Goal: Task Accomplishment & Management: Complete application form

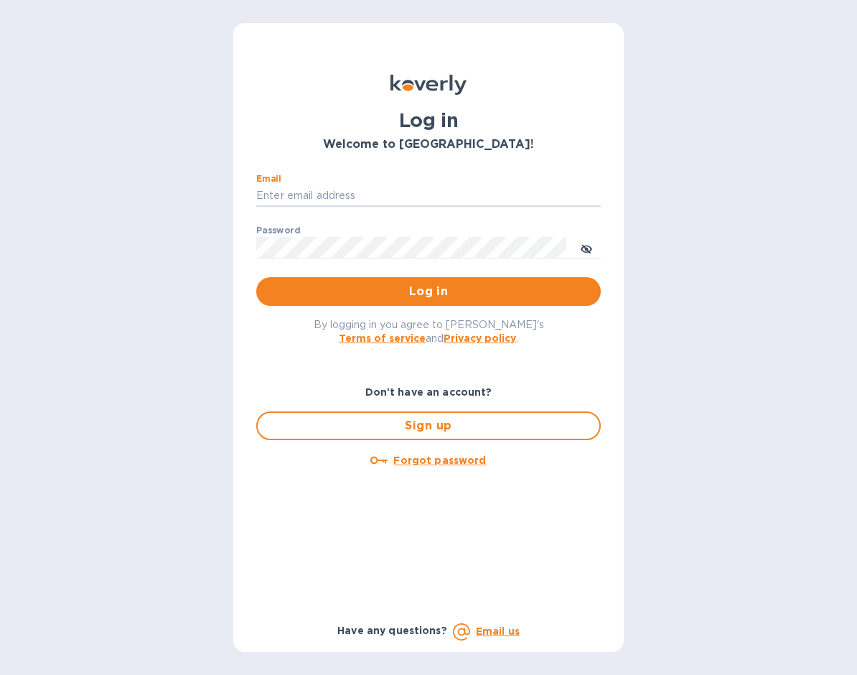
type input "[EMAIL_ADDRESS][DOMAIN_NAME]"
click at [428, 290] on button "Log in" at bounding box center [428, 291] width 344 height 29
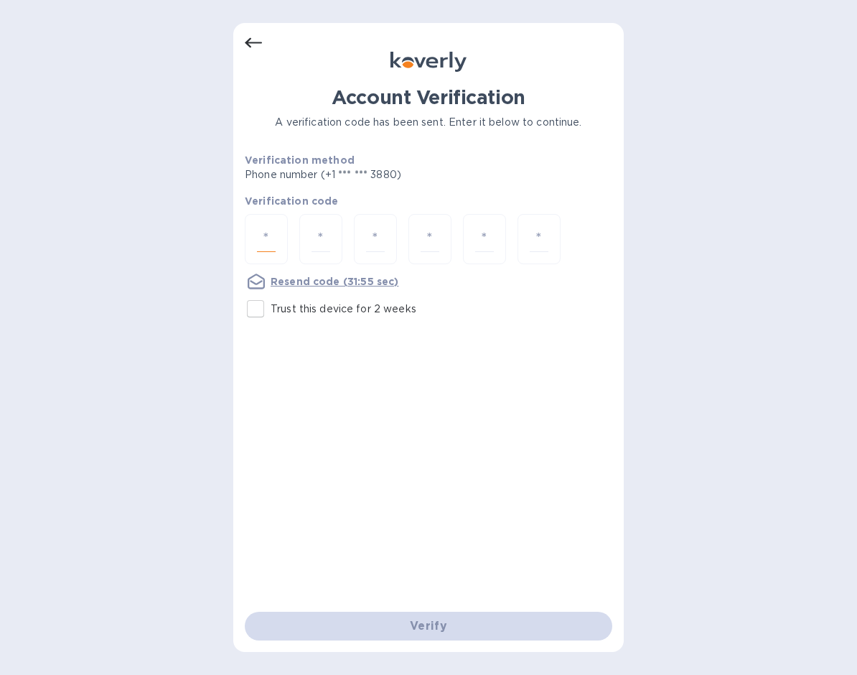
click at [262, 226] on input "number" at bounding box center [266, 239] width 19 height 27
click at [258, 301] on input "Trust this device for 2 weeks" at bounding box center [255, 309] width 30 height 30
checkbox input "true"
click at [285, 243] on div at bounding box center [266, 239] width 43 height 51
type input "7"
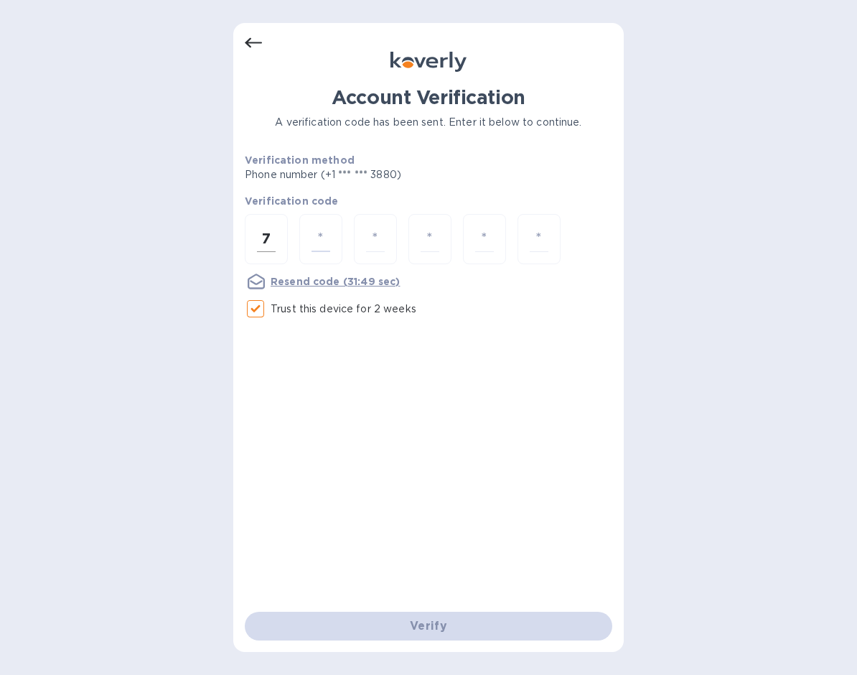
type input "9"
type input "1"
type input "4"
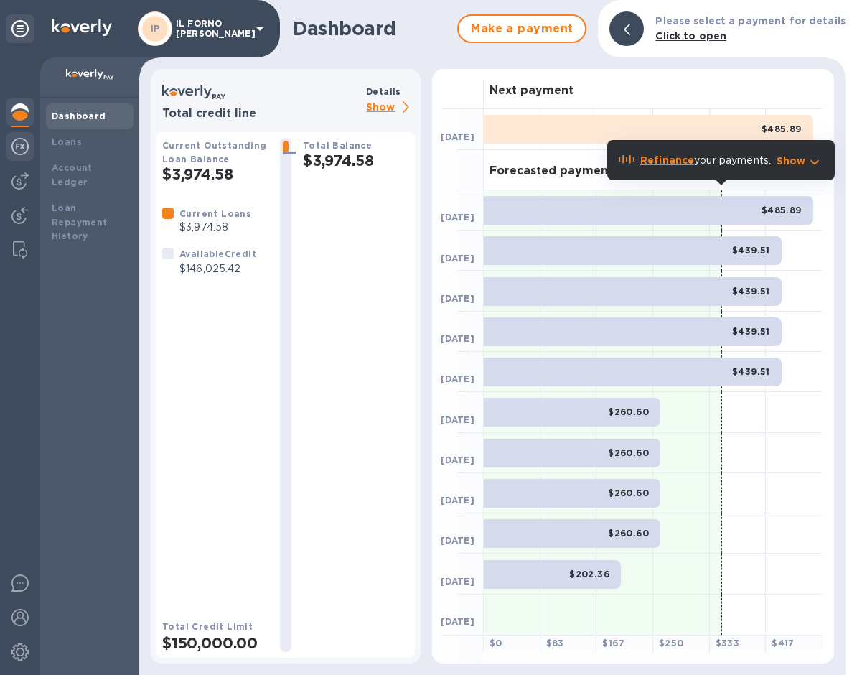
click at [20, 156] on div at bounding box center [20, 148] width 29 height 32
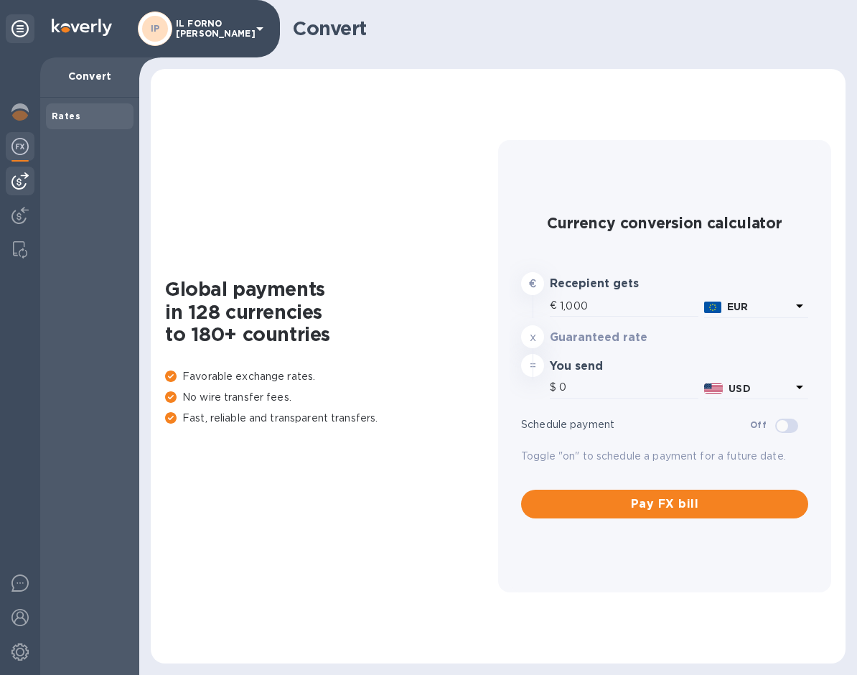
type input "1,181.43"
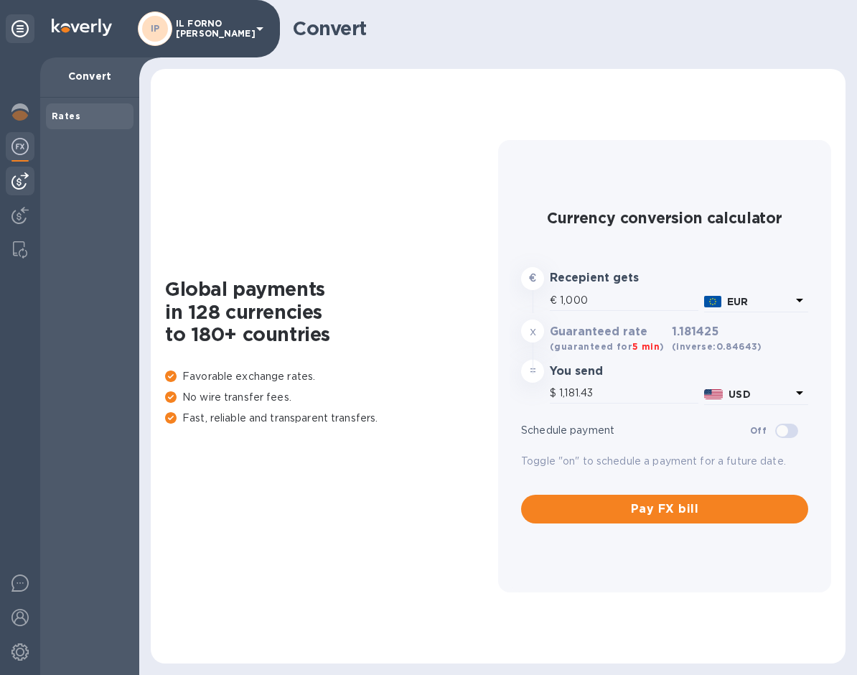
click at [23, 184] on img at bounding box center [19, 180] width 17 height 17
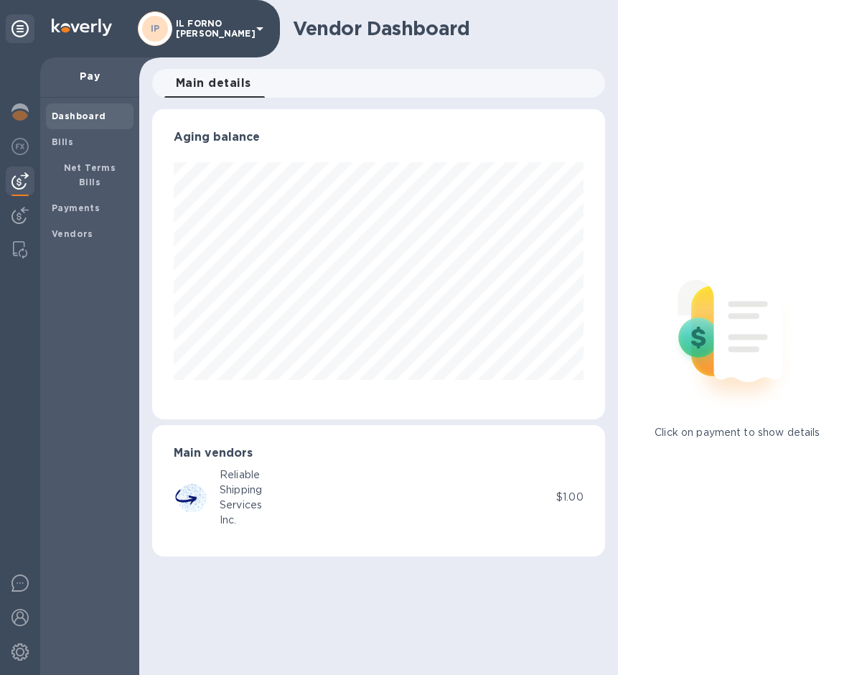
scroll to position [310, 452]
click at [67, 142] on b "Bills" at bounding box center [63, 141] width 22 height 11
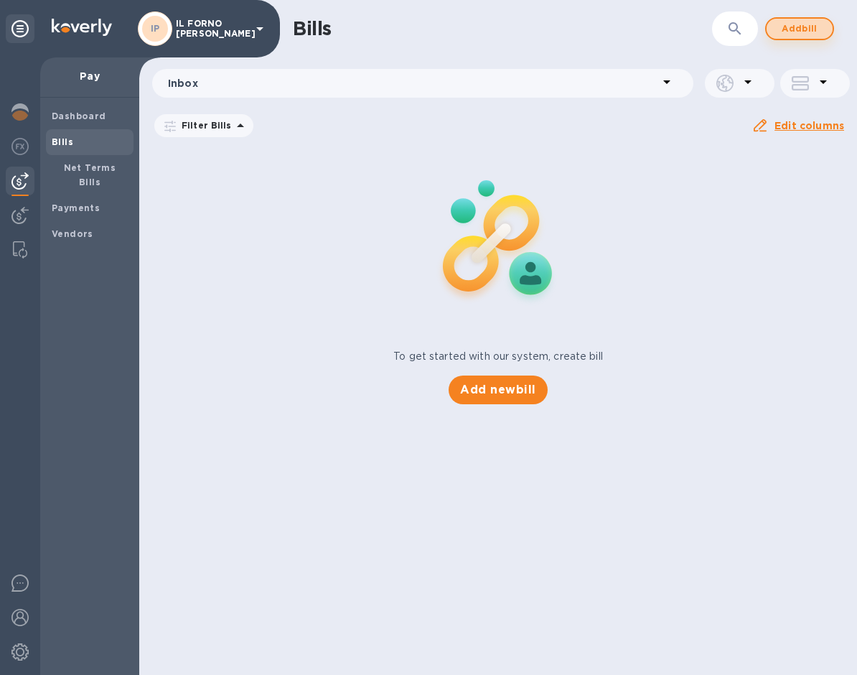
click at [797, 35] on span "Add bill" at bounding box center [799, 28] width 43 height 17
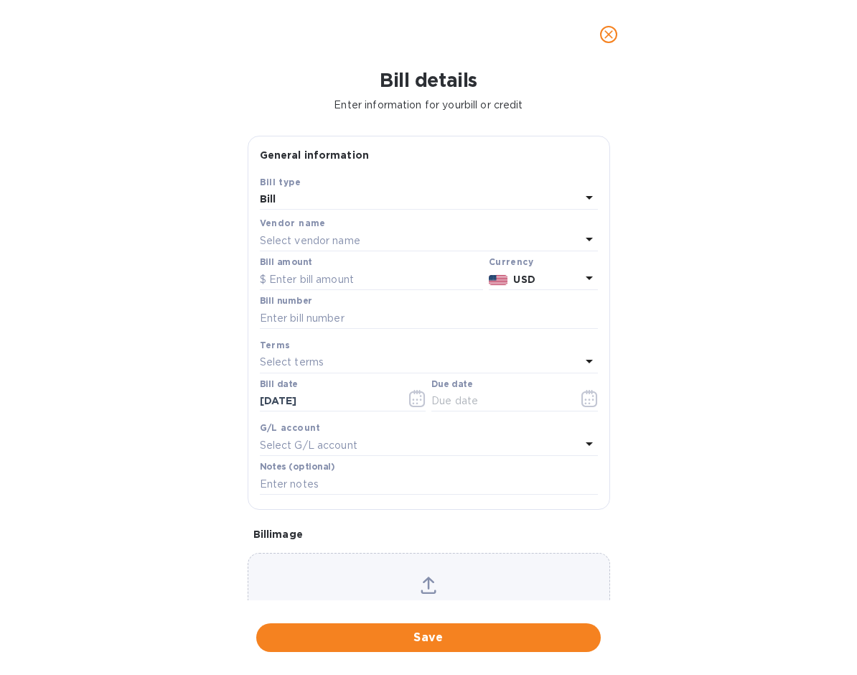
click at [479, 232] on div "Select vendor name" at bounding box center [420, 240] width 321 height 20
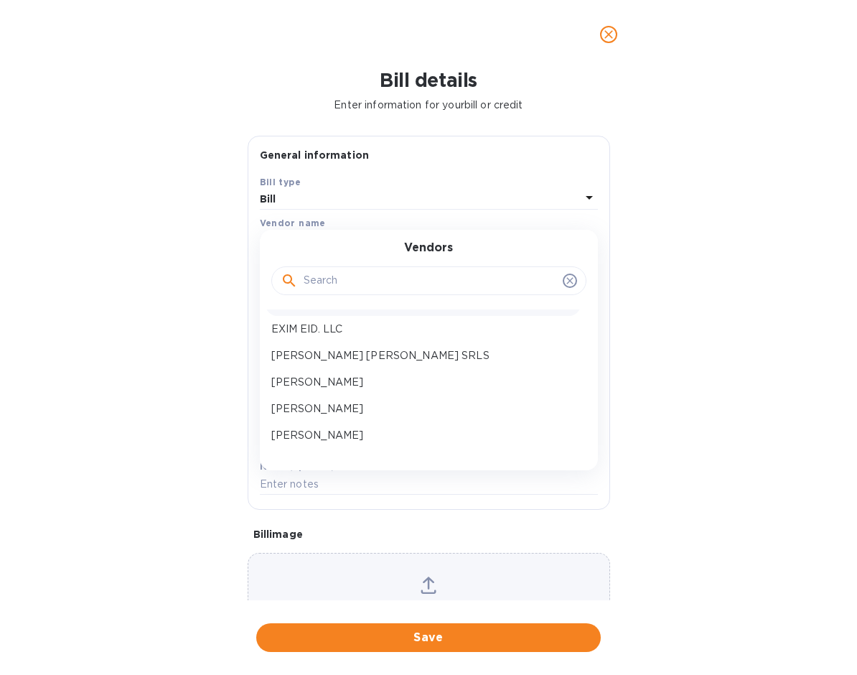
scroll to position [47, 0]
click at [350, 355] on p "[PERSON_NAME] [PERSON_NAME] SRLS" at bounding box center [423, 354] width 304 height 15
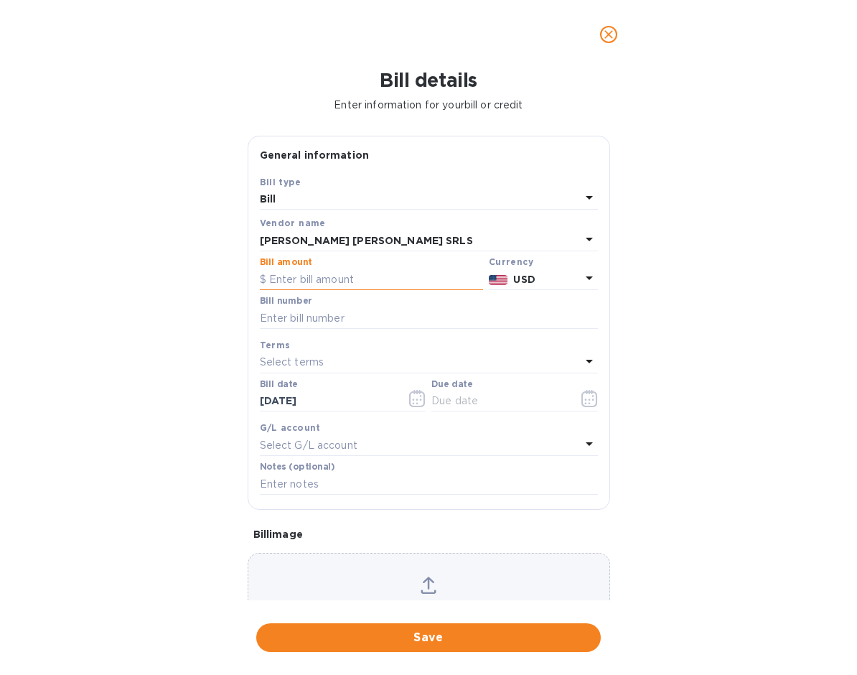
click at [337, 269] on input "text" at bounding box center [371, 279] width 223 height 22
type input "12,200"
click at [522, 278] on b "USD" at bounding box center [524, 278] width 22 height 11
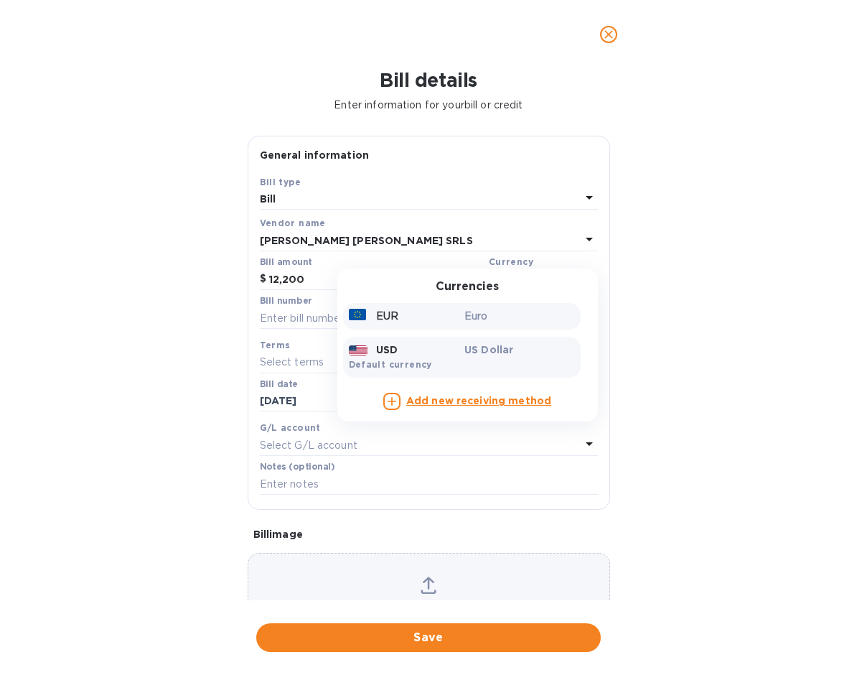
click at [448, 309] on div "EUR" at bounding box center [404, 316] width 116 height 21
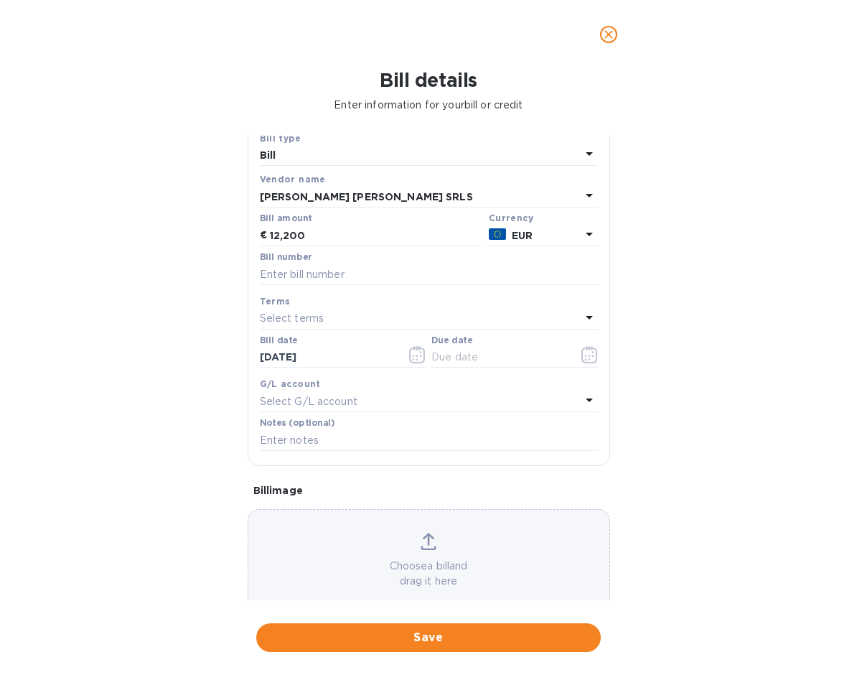
scroll to position [54, 0]
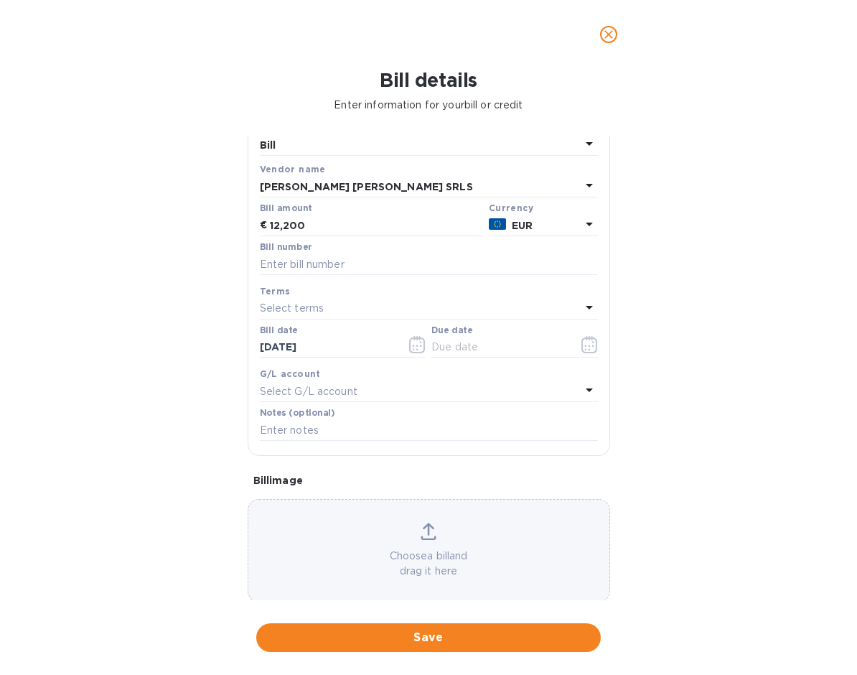
click at [581, 304] on icon at bounding box center [589, 307] width 17 height 17
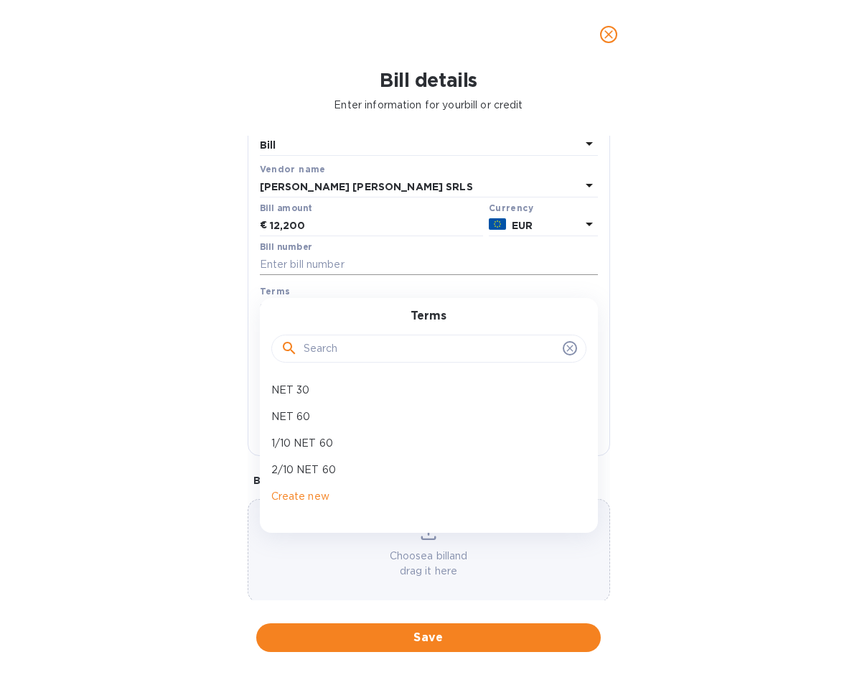
click at [395, 263] on input "text" at bounding box center [429, 264] width 338 height 22
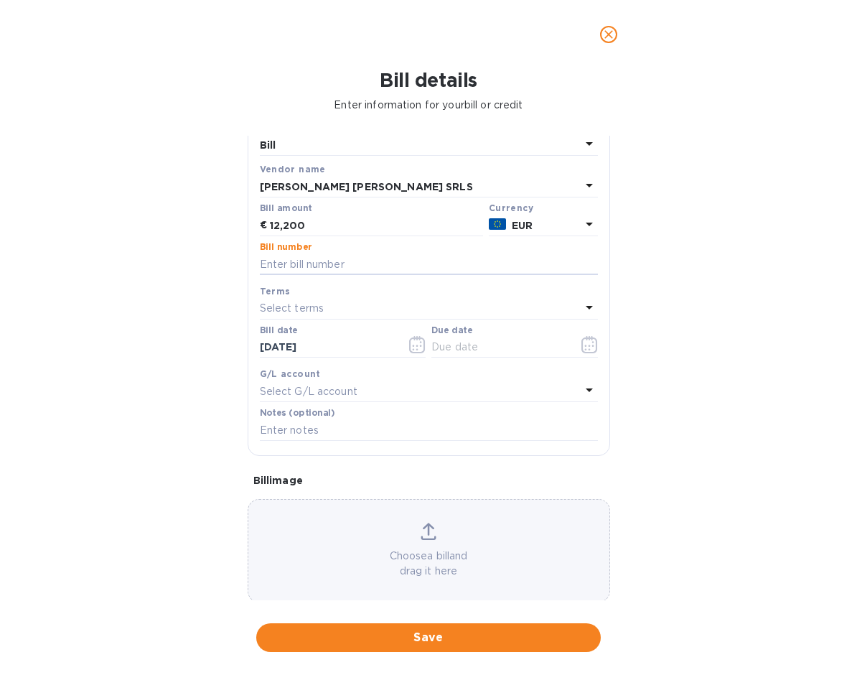
click at [521, 333] on div "Due date" at bounding box center [514, 341] width 167 height 33
click at [586, 338] on icon "button" at bounding box center [589, 344] width 17 height 17
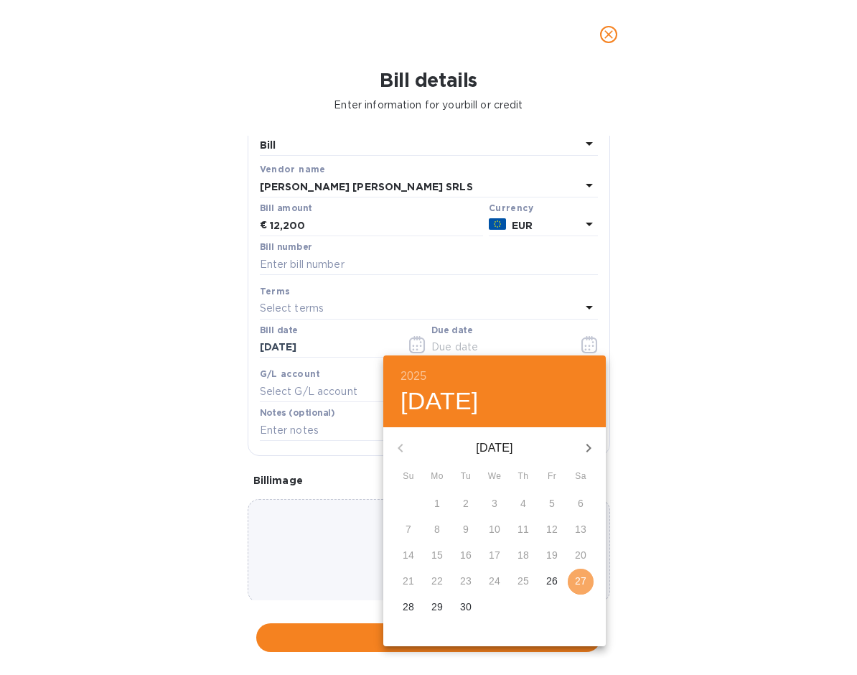
click at [580, 583] on p "27" at bounding box center [580, 580] width 11 height 14
type input "09/27/2025"
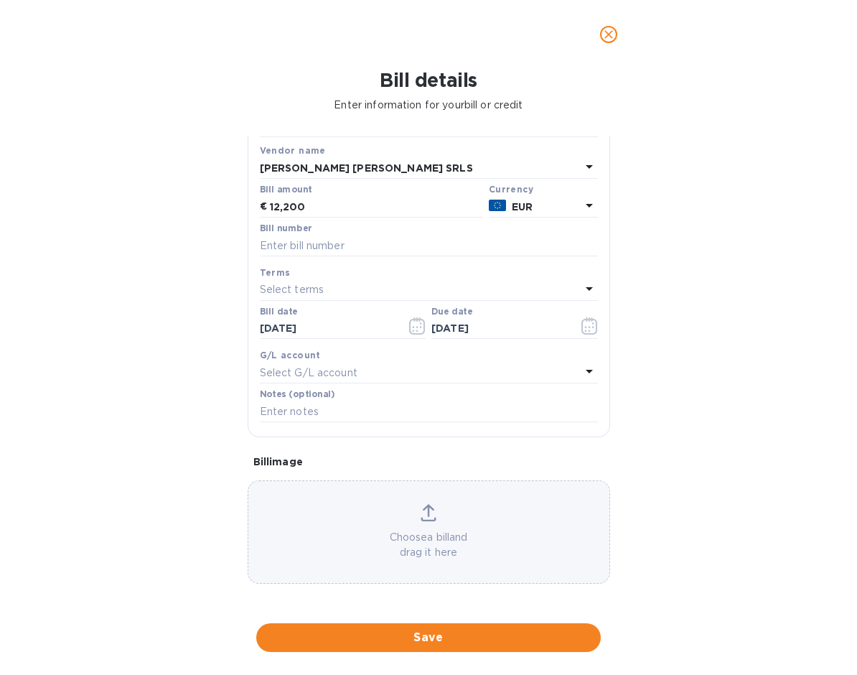
scroll to position [82, 0]
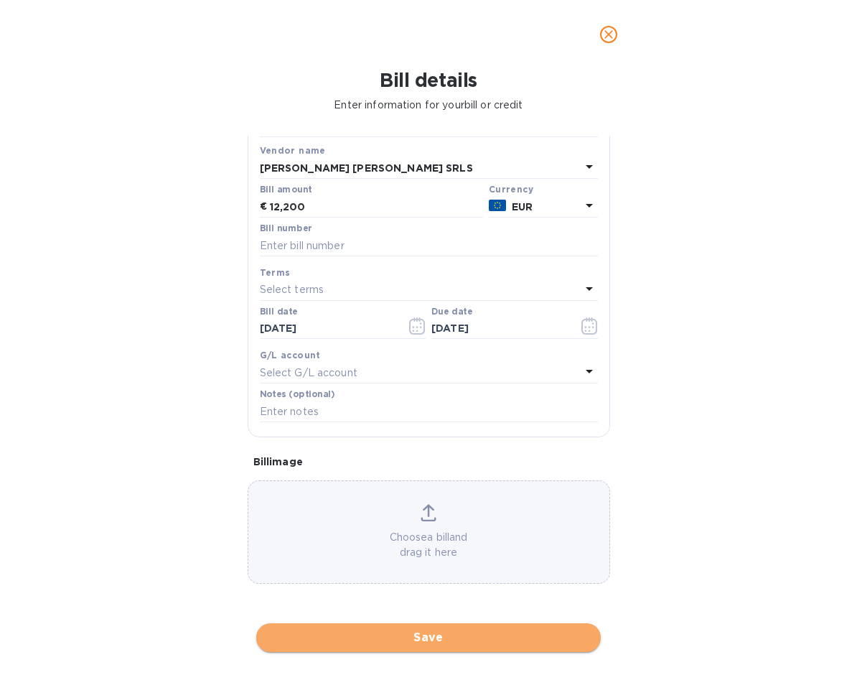
click at [437, 629] on span "Save" at bounding box center [429, 637] width 322 height 17
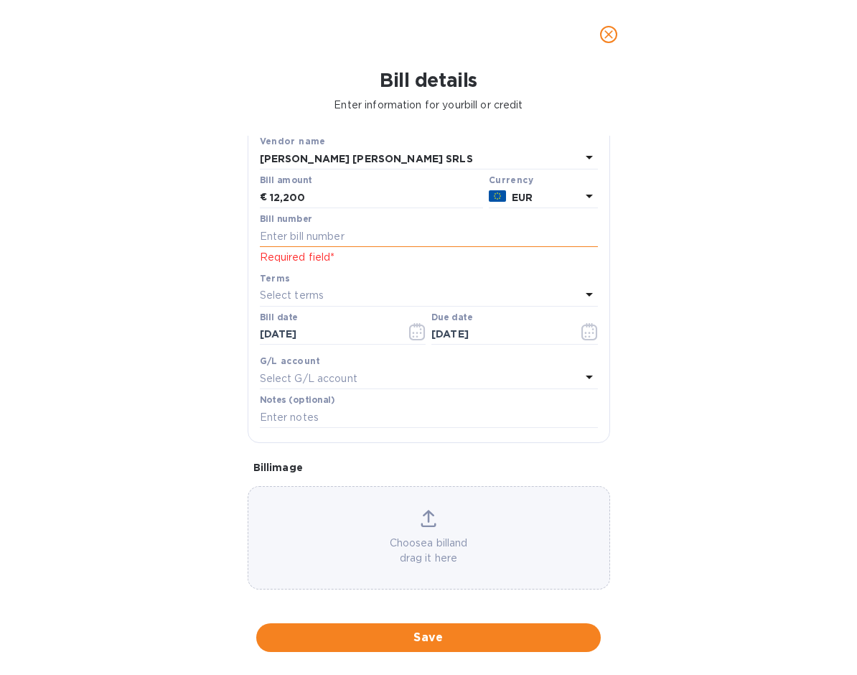
click at [398, 238] on input "text" at bounding box center [429, 236] width 338 height 22
type input "99"
click at [481, 629] on span "Save" at bounding box center [429, 637] width 322 height 17
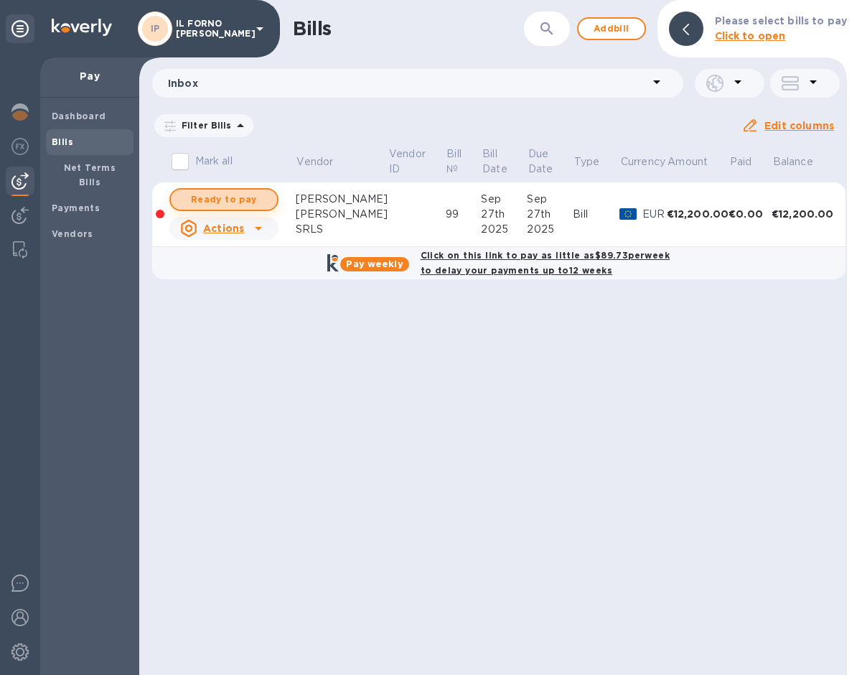
click at [257, 201] on span "Ready to pay" at bounding box center [223, 199] width 83 height 17
checkbox input "true"
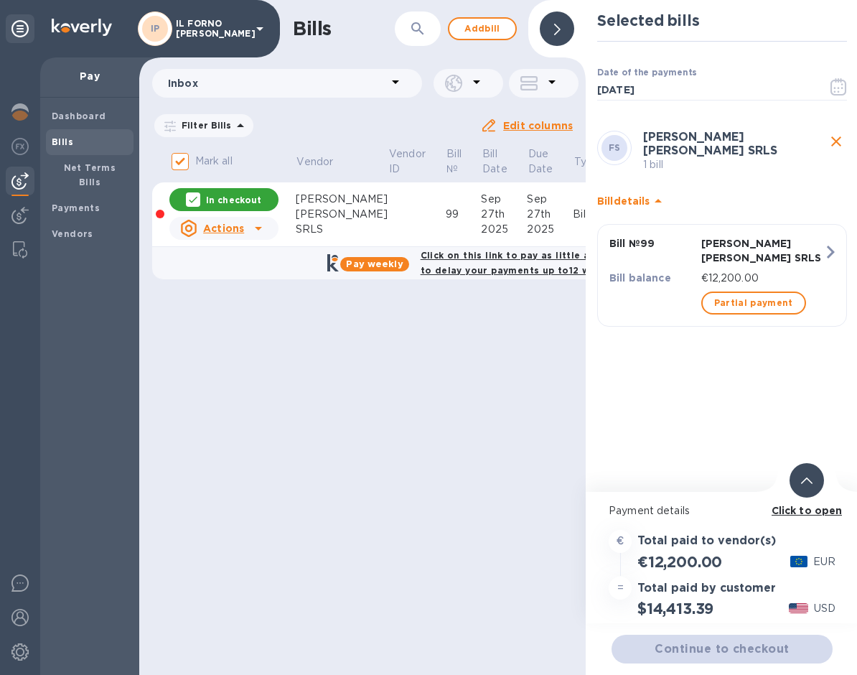
scroll to position [0, 0]
click at [726, 647] on span "Continue to checkout" at bounding box center [722, 648] width 198 height 17
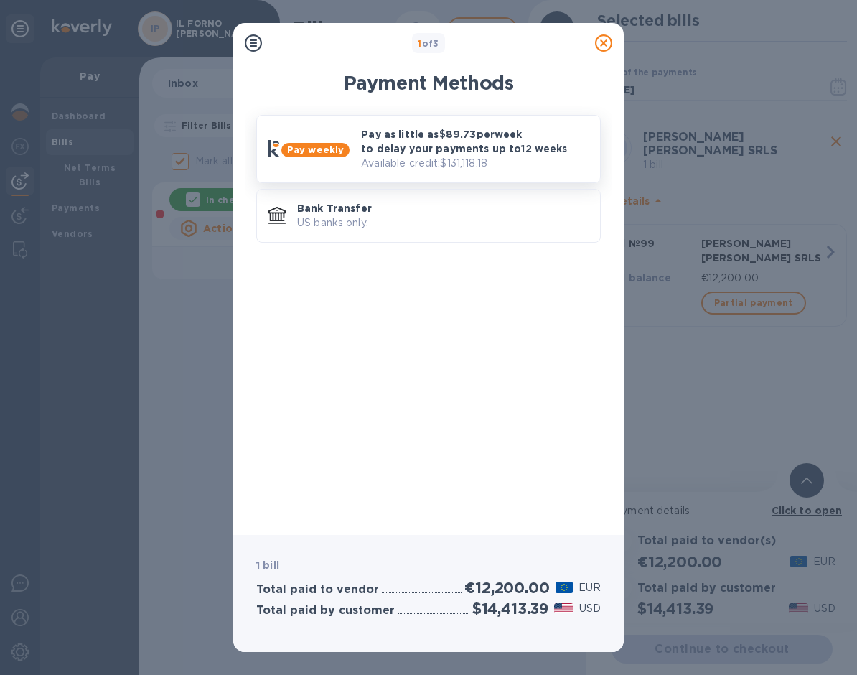
click at [457, 161] on p "Available credit: $131,118.18" at bounding box center [475, 163] width 228 height 15
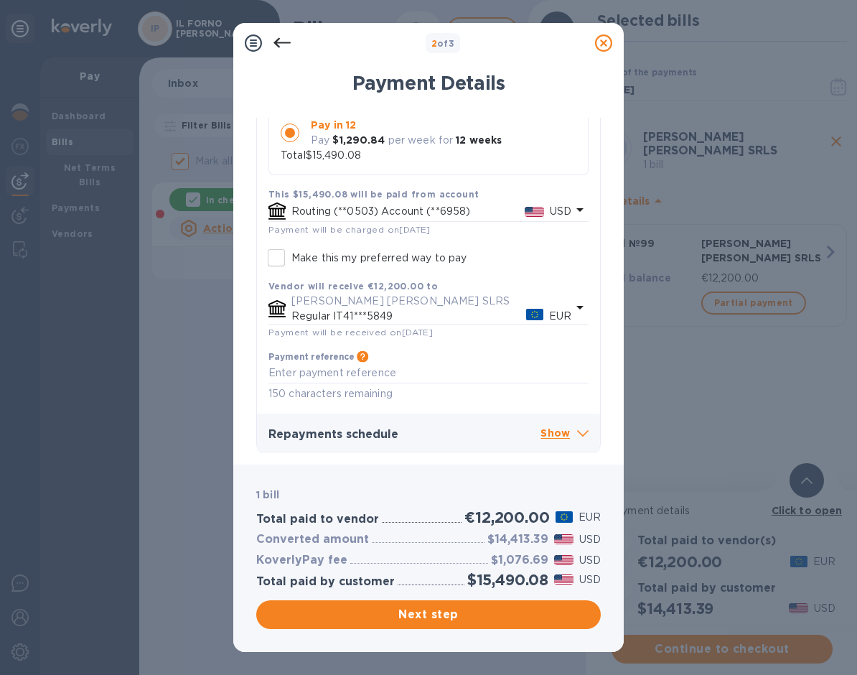
scroll to position [263, 0]
click at [425, 614] on span "Next step" at bounding box center [429, 614] width 322 height 17
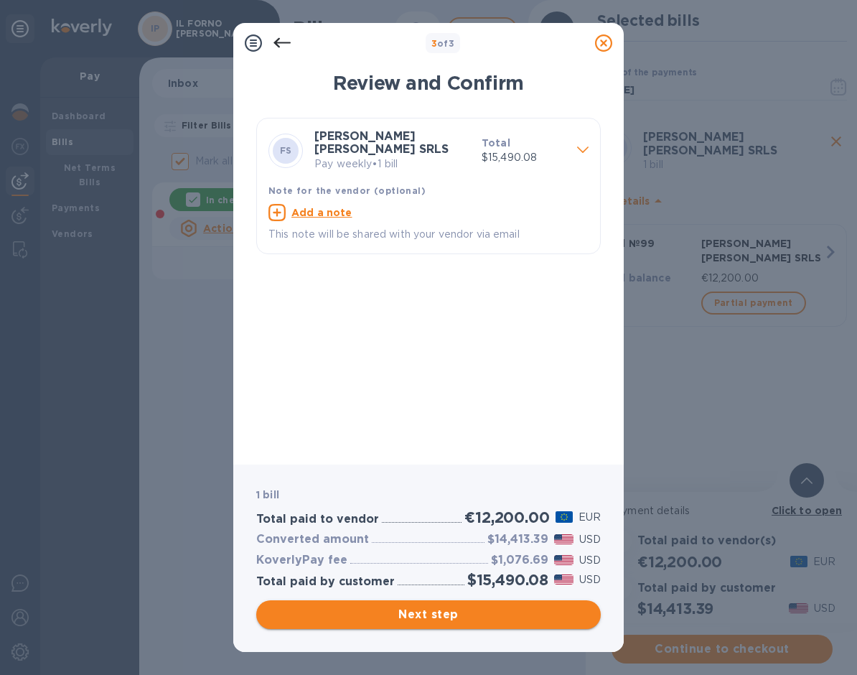
click at [415, 611] on span "Next step" at bounding box center [429, 614] width 322 height 17
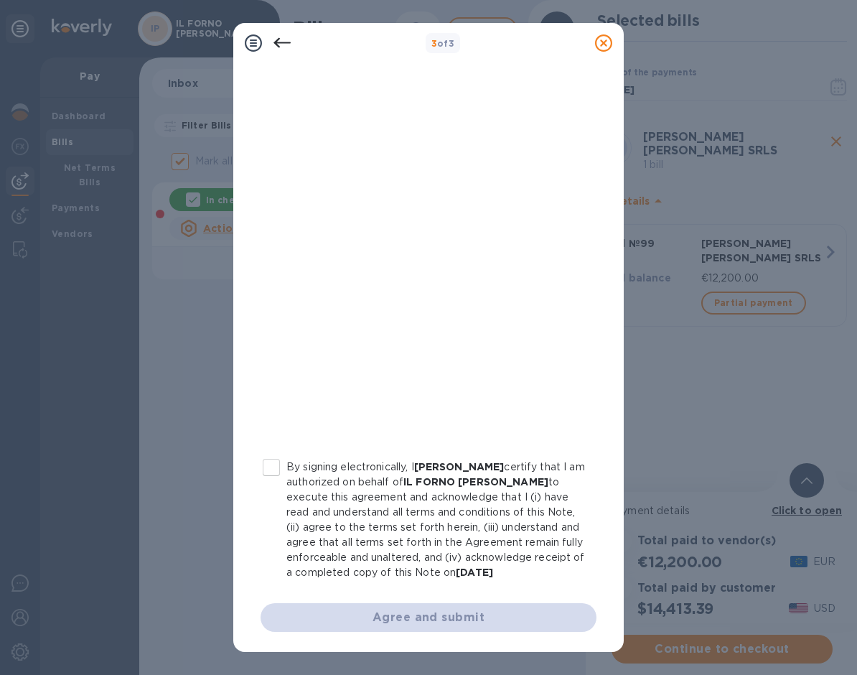
scroll to position [128, 0]
click at [267, 468] on input "By signing electronically, I Iris Picone certify that I am authorized on behalf…" at bounding box center [271, 467] width 30 height 30
checkbox input "true"
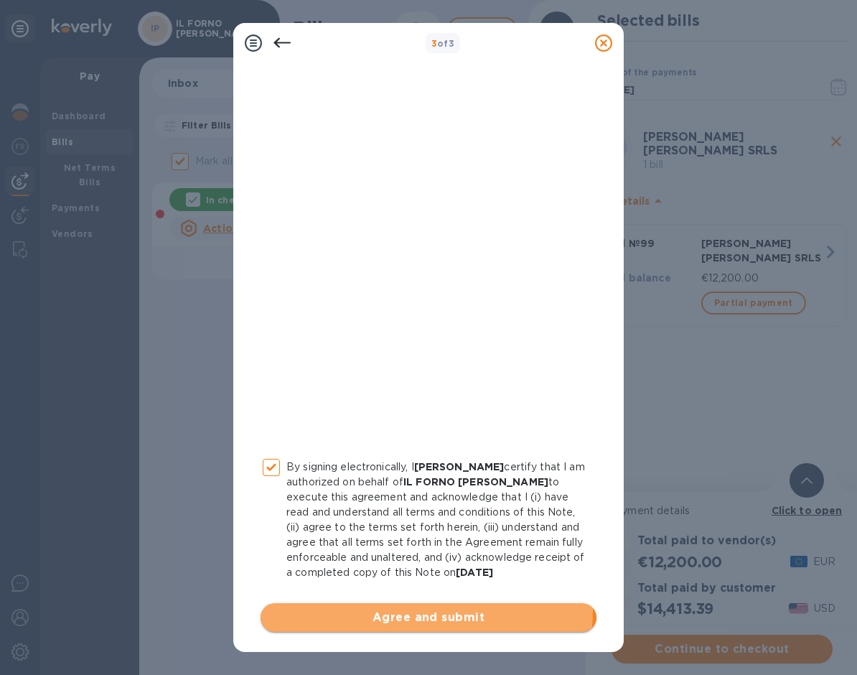
click at [385, 610] on span "Agree and submit" at bounding box center [428, 617] width 313 height 17
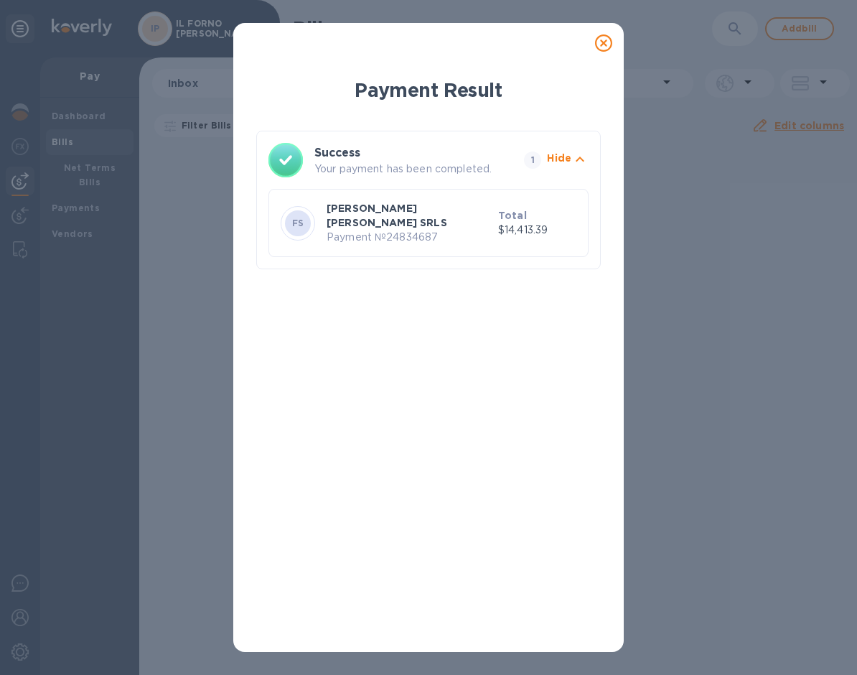
click at [606, 40] on icon at bounding box center [603, 42] width 17 height 17
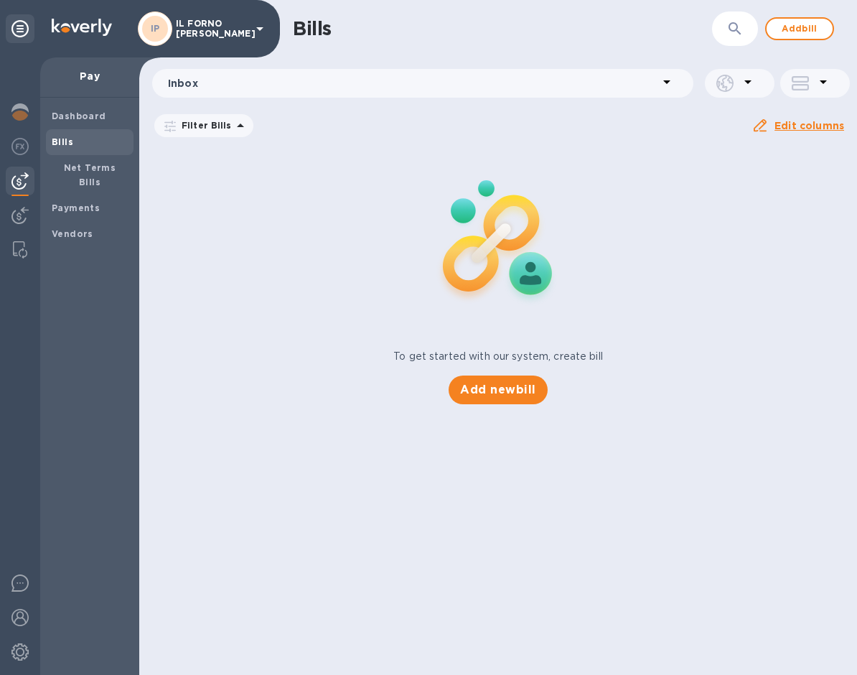
scroll to position [0, 0]
click at [70, 109] on span "Dashboard" at bounding box center [79, 116] width 55 height 14
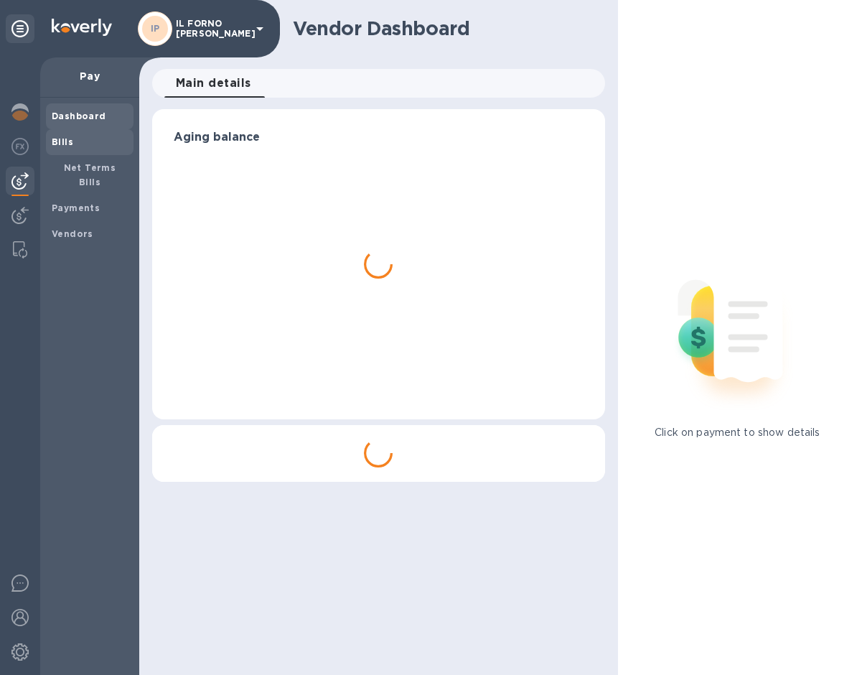
click at [80, 134] on div "Bills" at bounding box center [90, 142] width 88 height 26
